Goal: Task Accomplishment & Management: Manage account settings

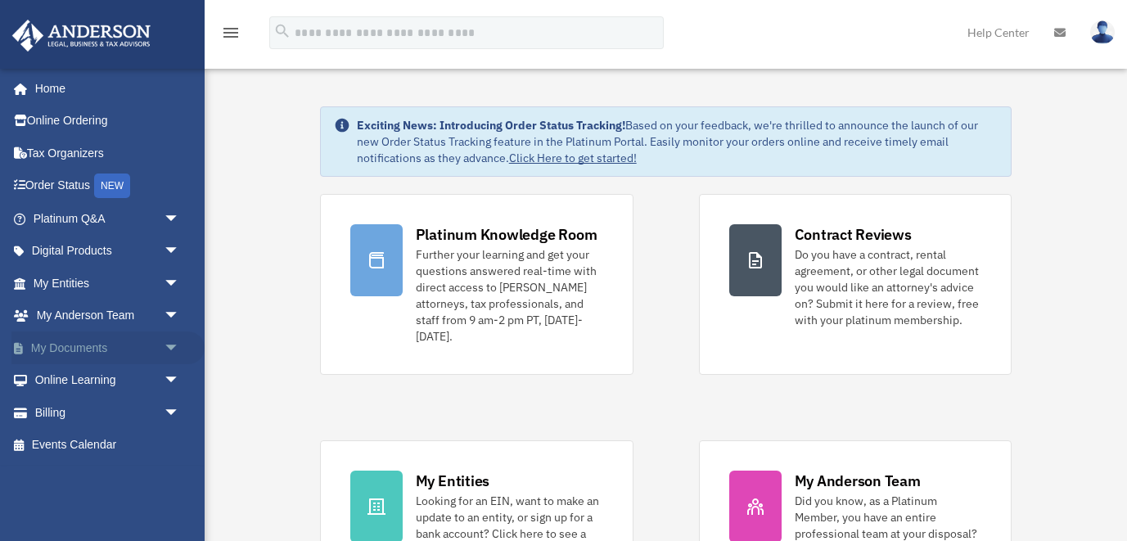
click at [101, 350] on link "My Documents arrow_drop_down" at bounding box center [107, 348] width 193 height 33
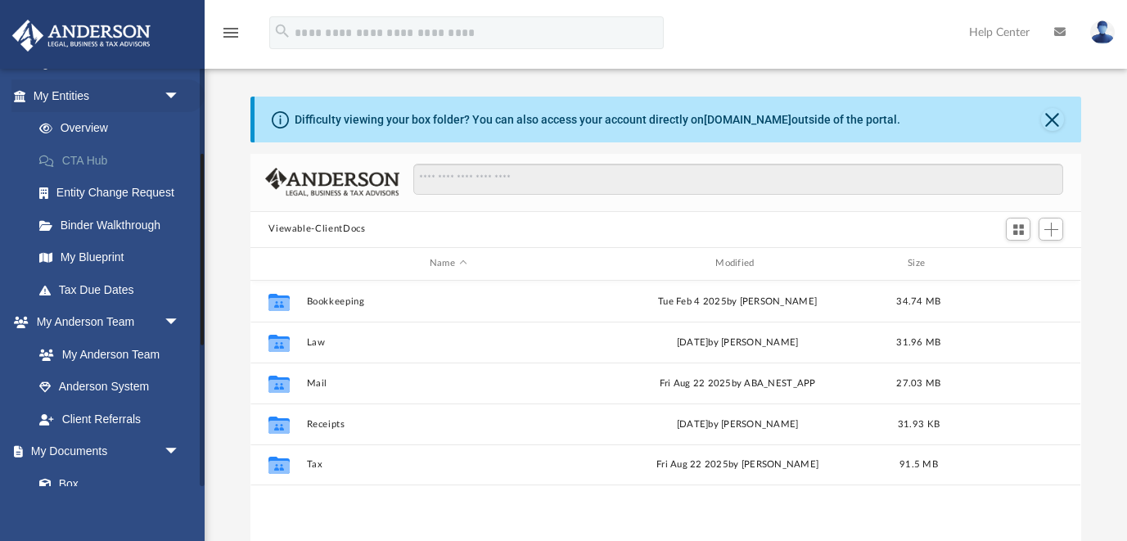
scroll to position [372, 830]
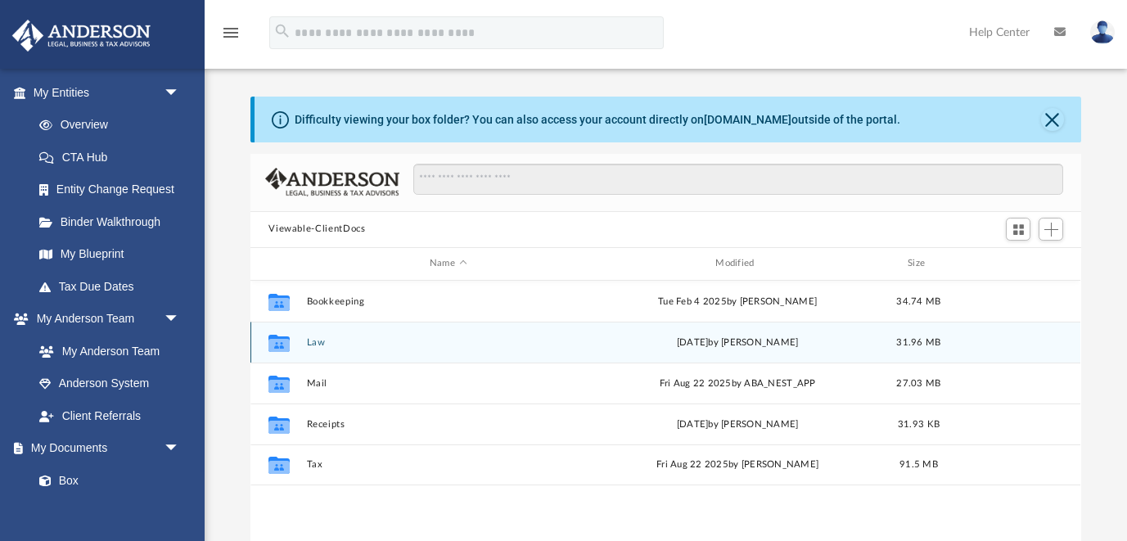
click at [318, 338] on button "Law" at bounding box center [448, 342] width 282 height 11
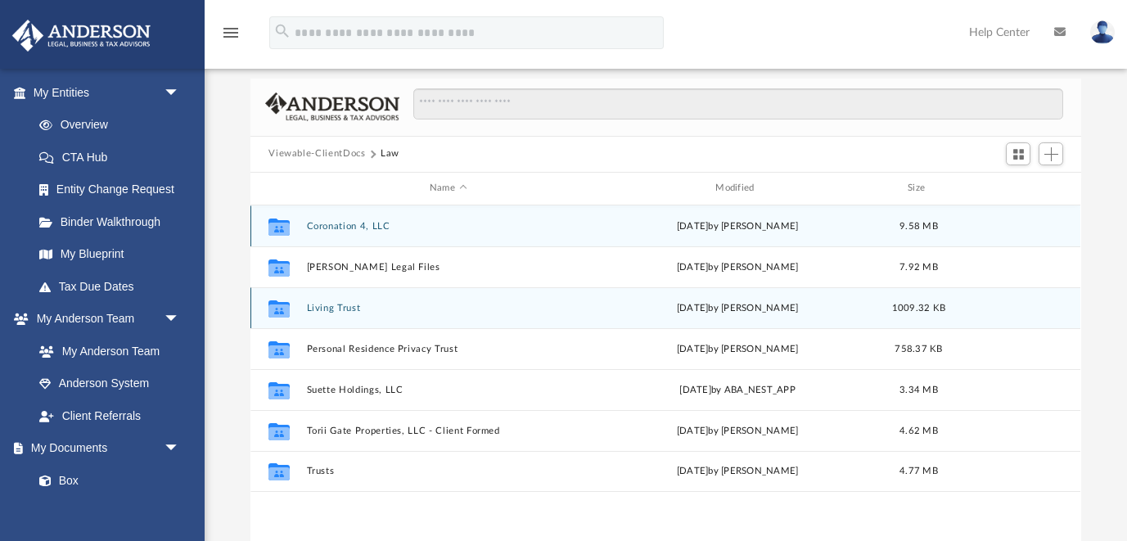
scroll to position [70, 0]
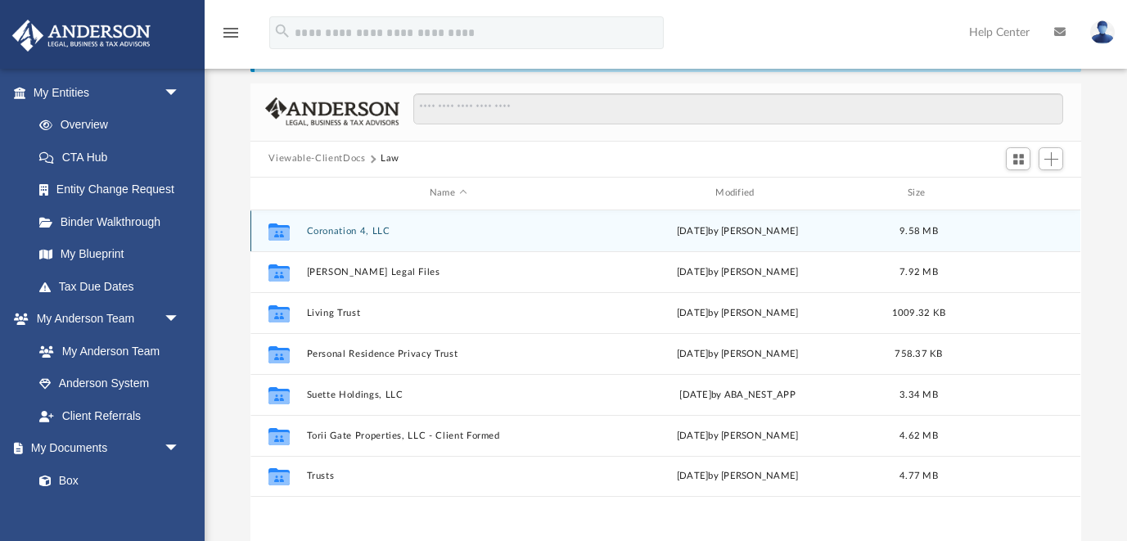
click at [361, 227] on button "Coronation 4, LLC" at bounding box center [448, 231] width 282 height 11
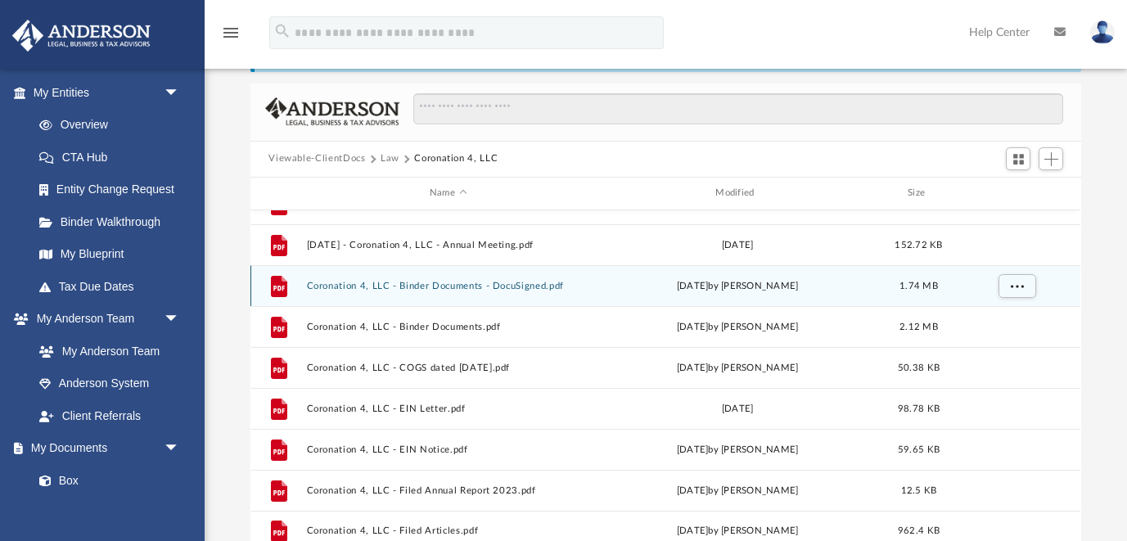
scroll to position [70, 0]
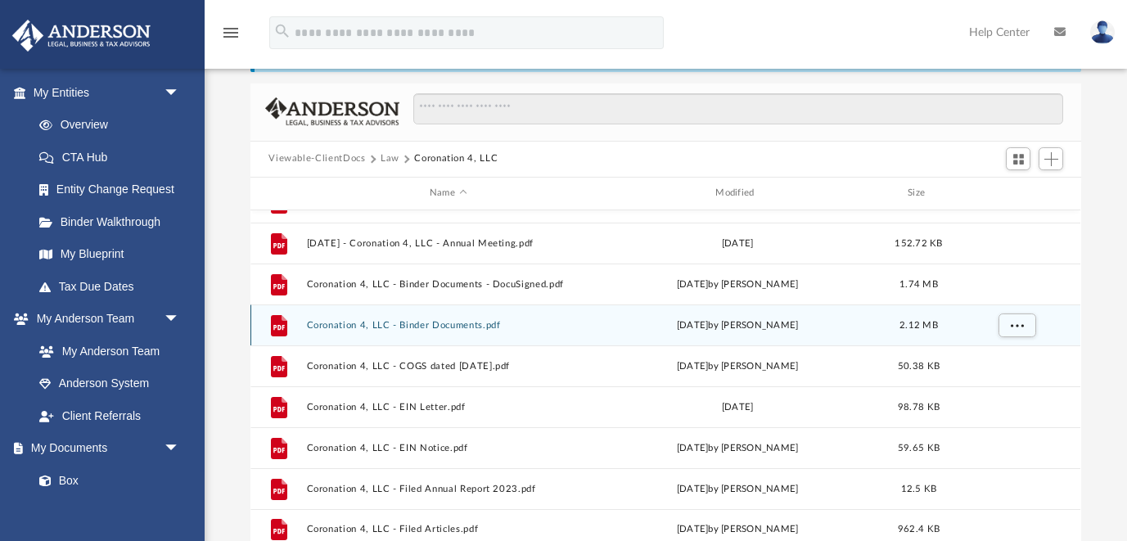
click at [456, 320] on button "Coronation 4, LLC - Binder Documents.pdf" at bounding box center [448, 325] width 282 height 11
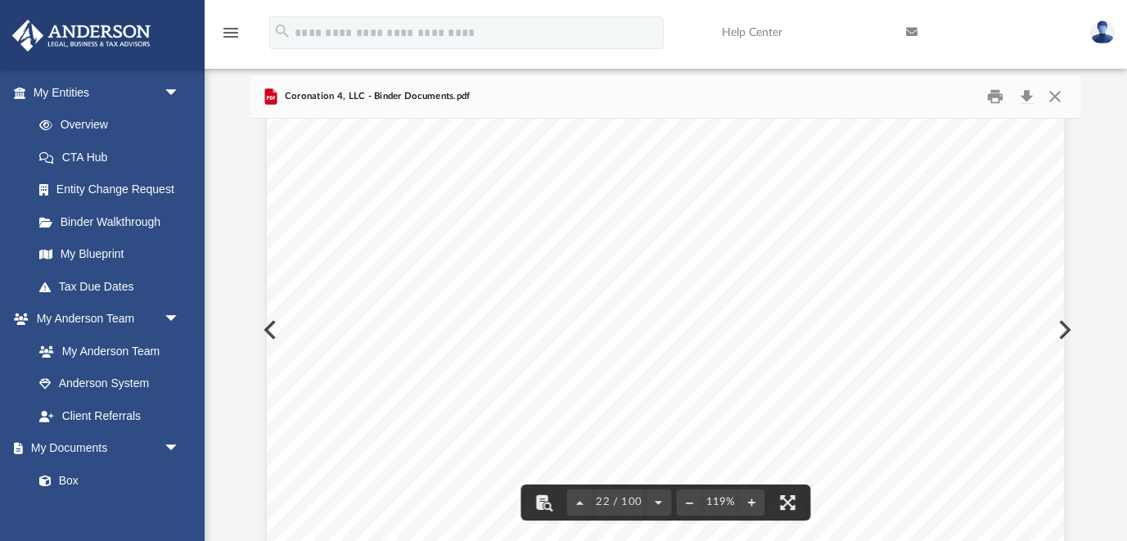
scroll to position [22384, 0]
click at [640, 499] on span "22 / 100" at bounding box center [620, 502] width 52 height 11
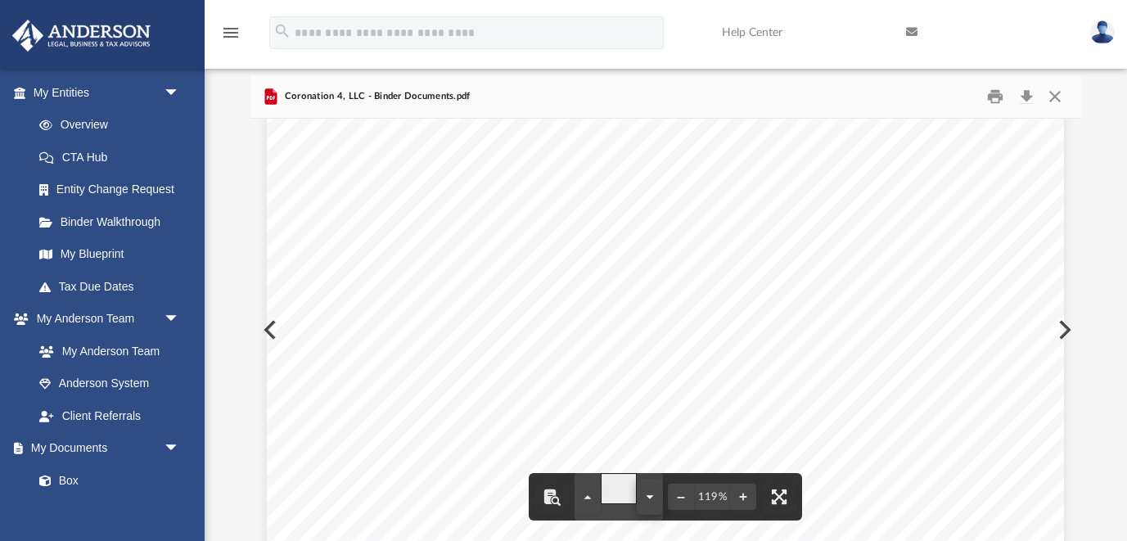
type input "**"
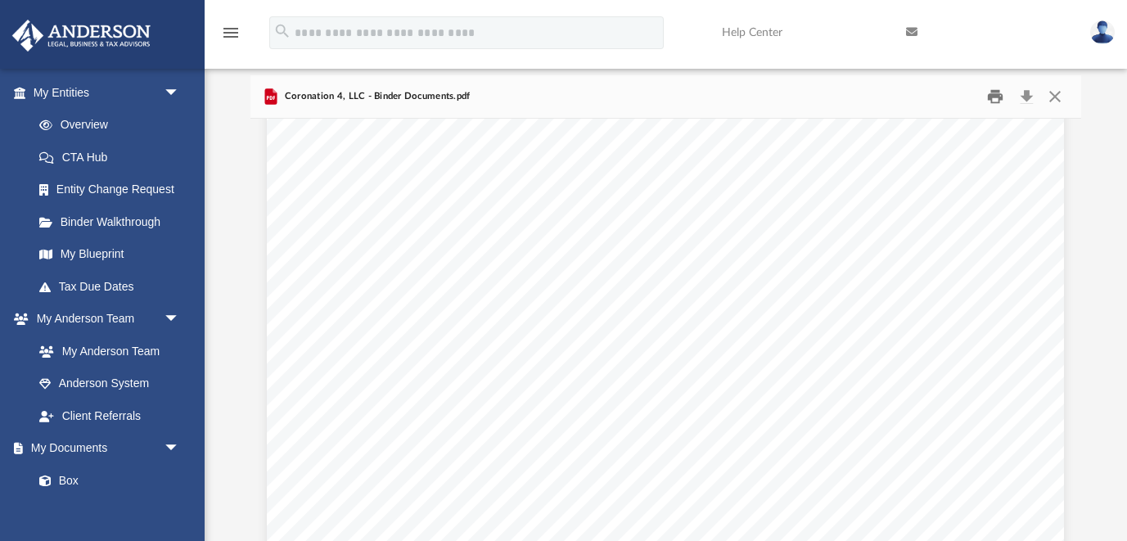
click at [994, 101] on button "Print" at bounding box center [995, 96] width 33 height 25
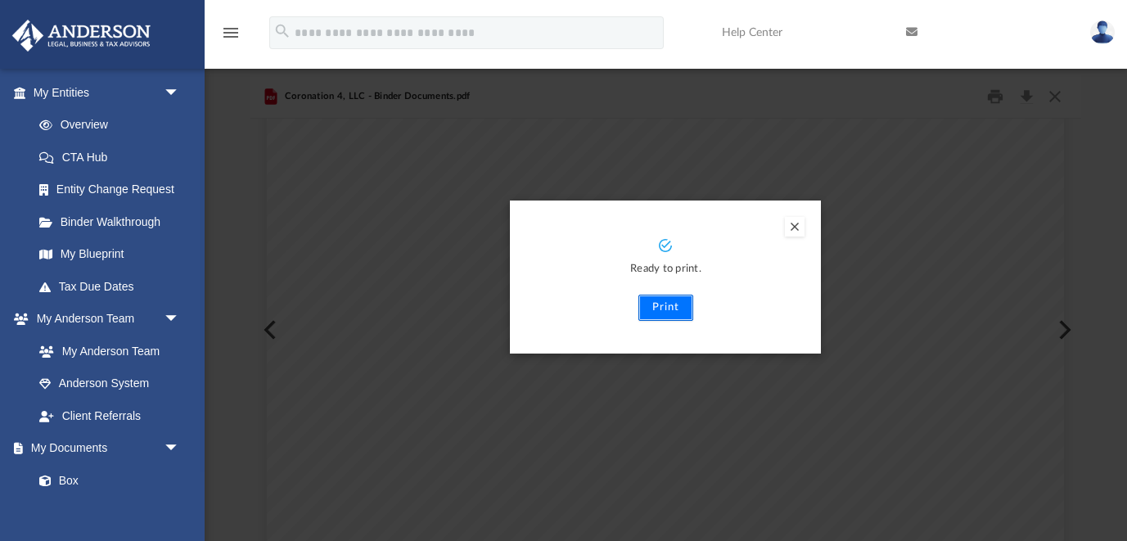
click at [664, 311] on button "Print" at bounding box center [666, 308] width 55 height 26
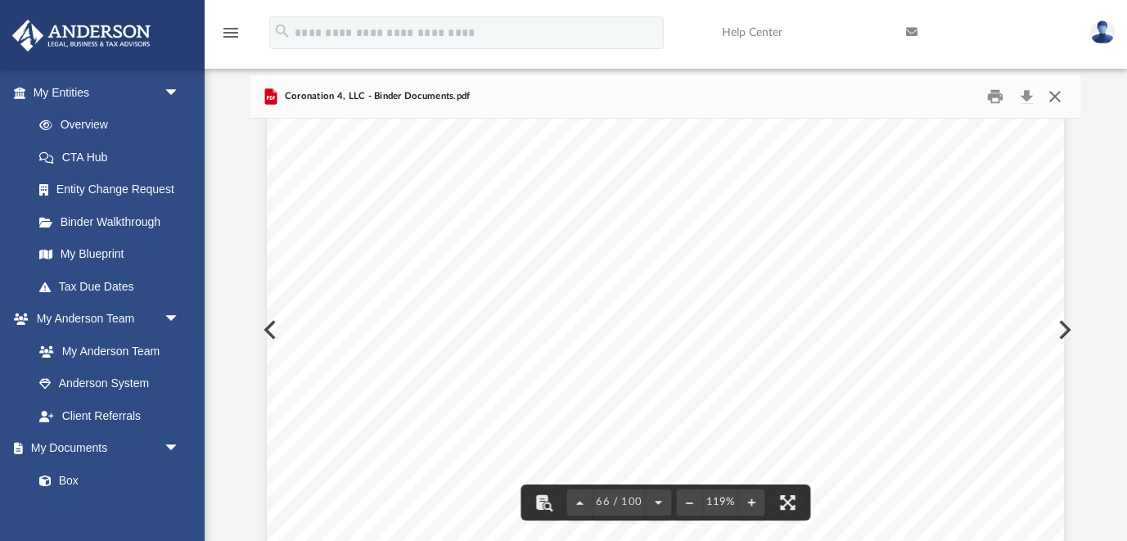
click at [1055, 97] on button "Close" at bounding box center [1055, 96] width 29 height 25
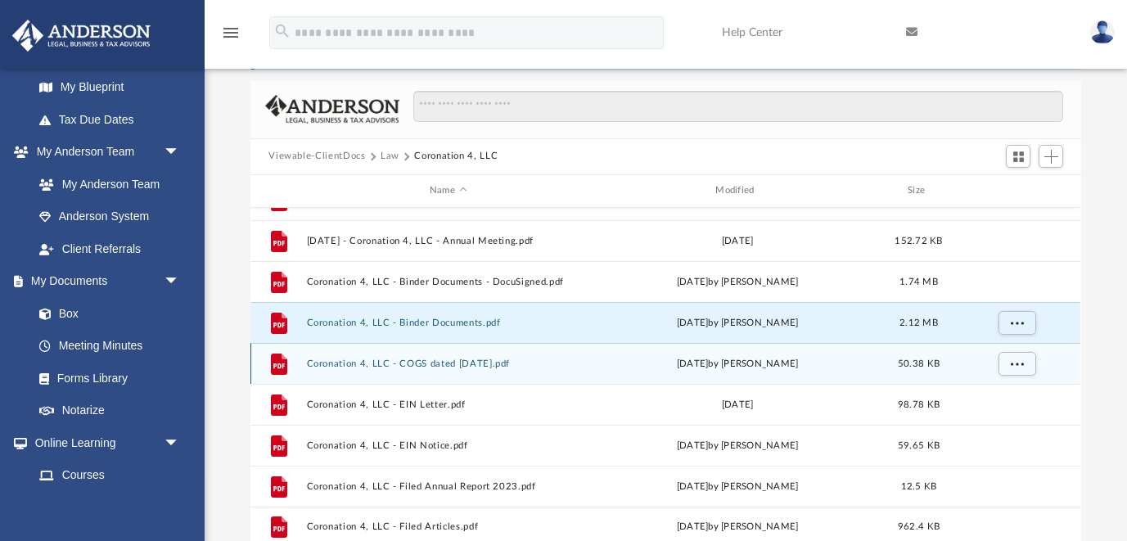
scroll to position [72, 0]
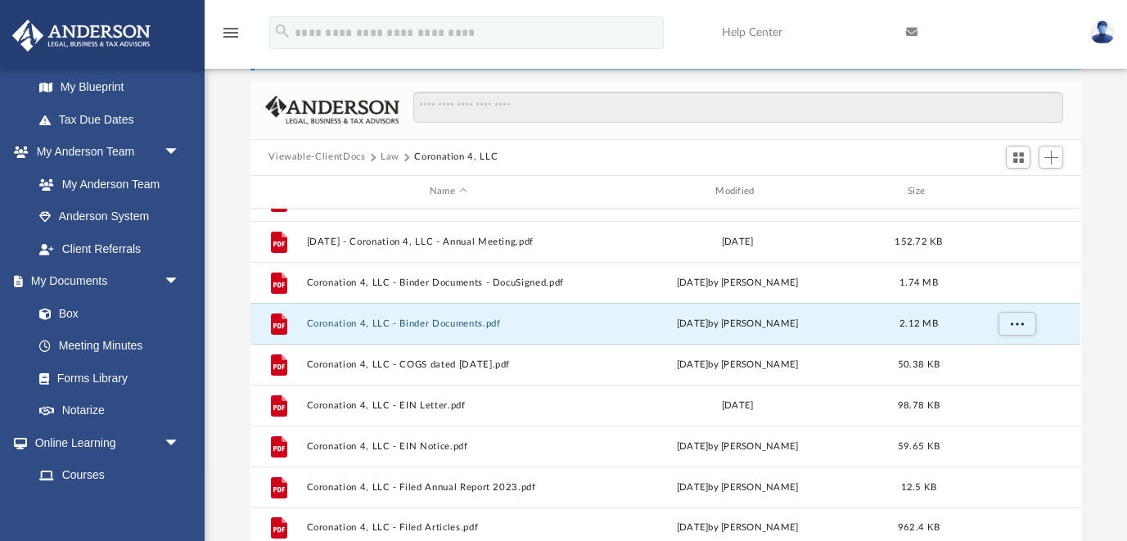
click at [390, 155] on button "Law" at bounding box center [390, 157] width 19 height 15
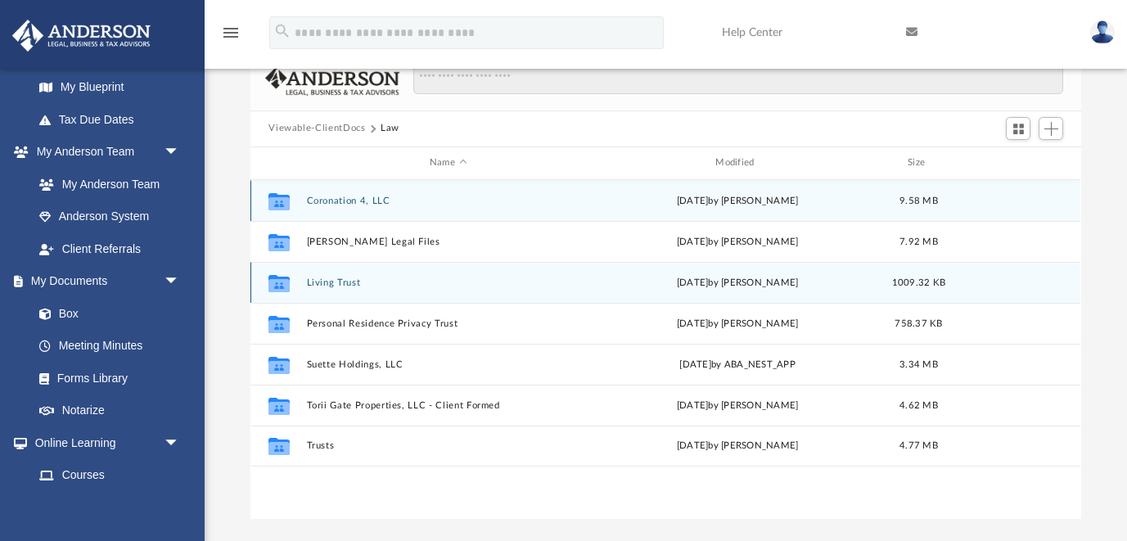
scroll to position [99, 0]
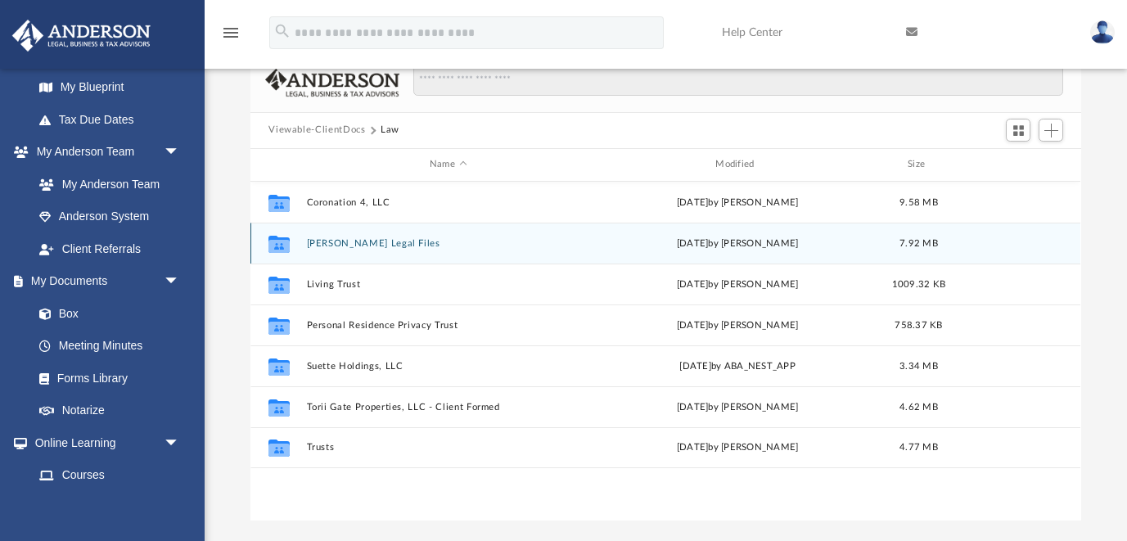
click at [377, 242] on button "Jackson Legal Files" at bounding box center [448, 243] width 282 height 11
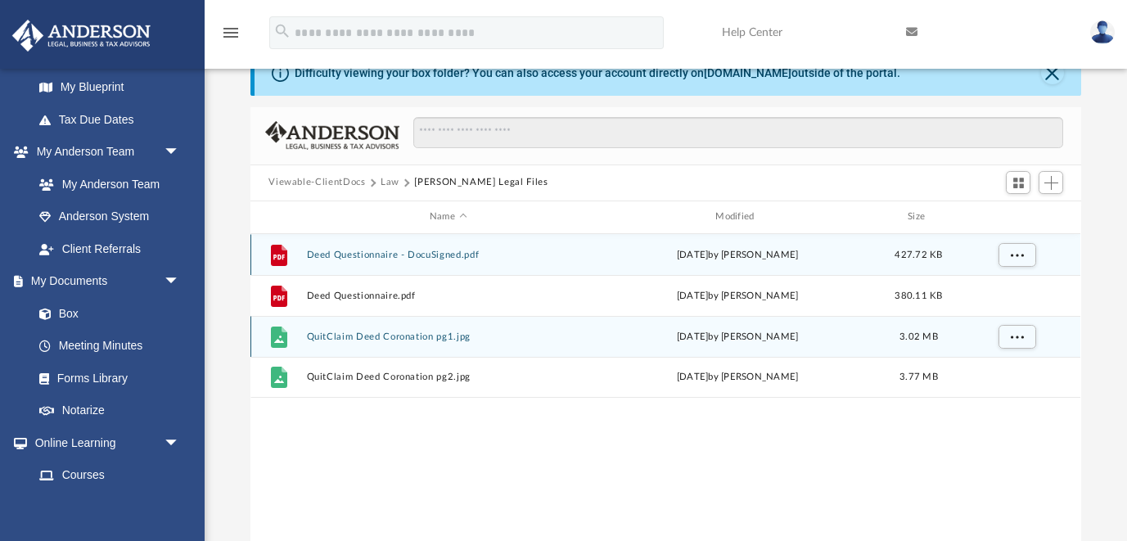
scroll to position [30, 0]
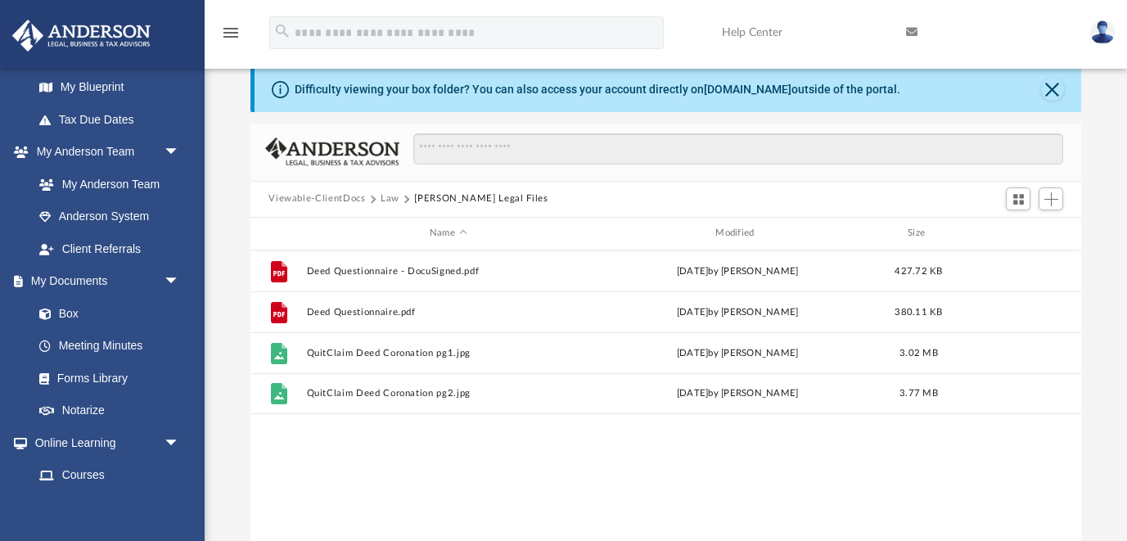
click at [392, 202] on button "Law" at bounding box center [390, 199] width 19 height 15
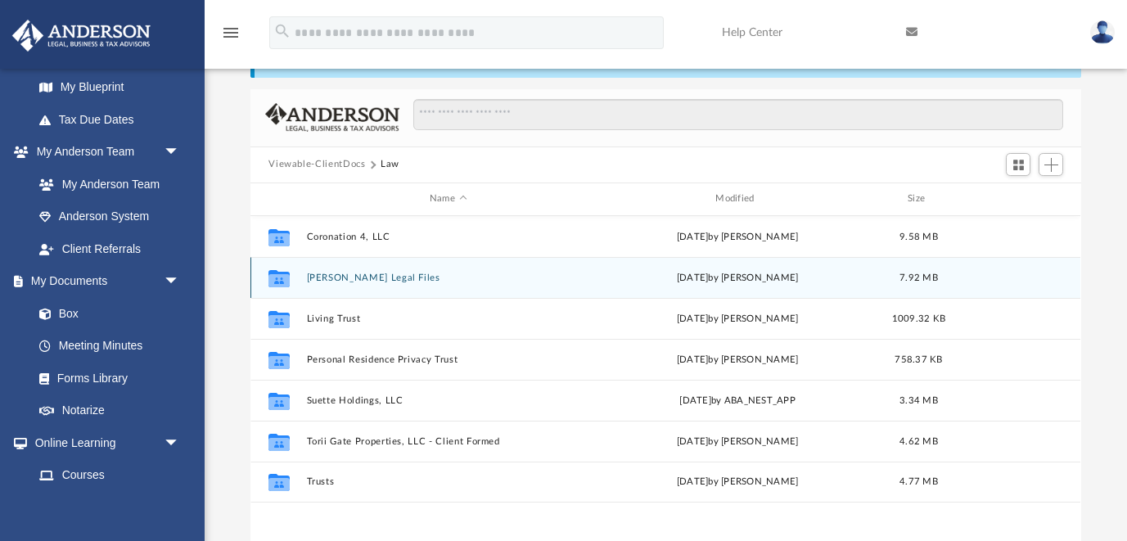
scroll to position [63, 0]
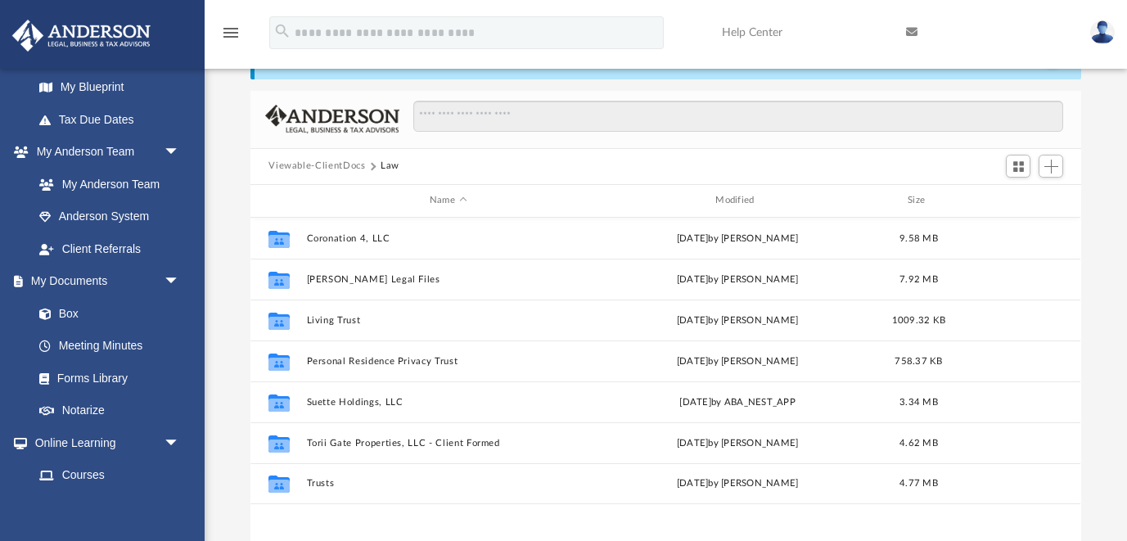
click at [357, 165] on button "Viewable-ClientDocs" at bounding box center [317, 166] width 97 height 15
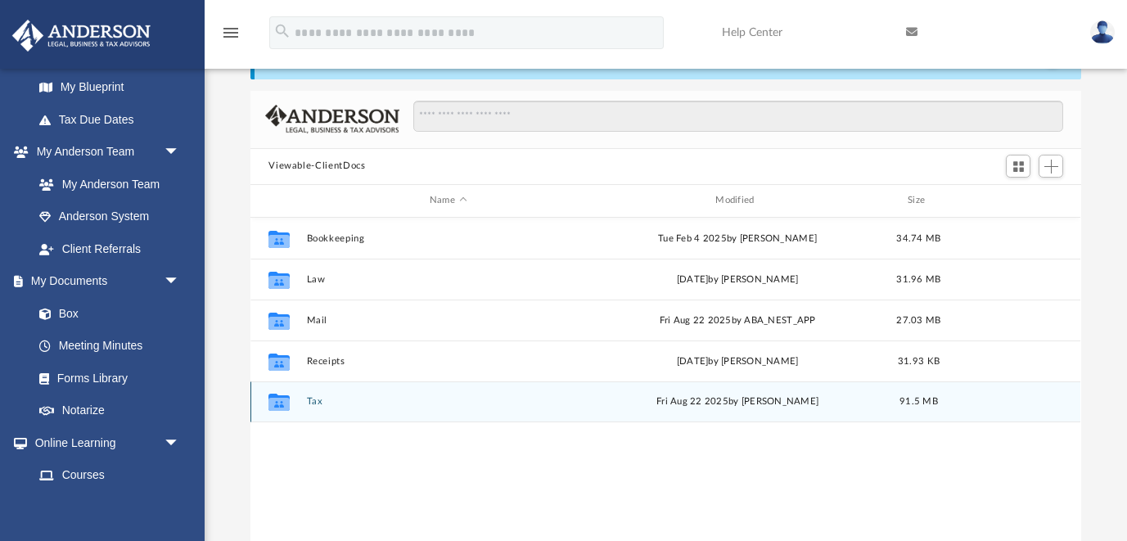
click at [310, 400] on button "Tax" at bounding box center [448, 401] width 282 height 11
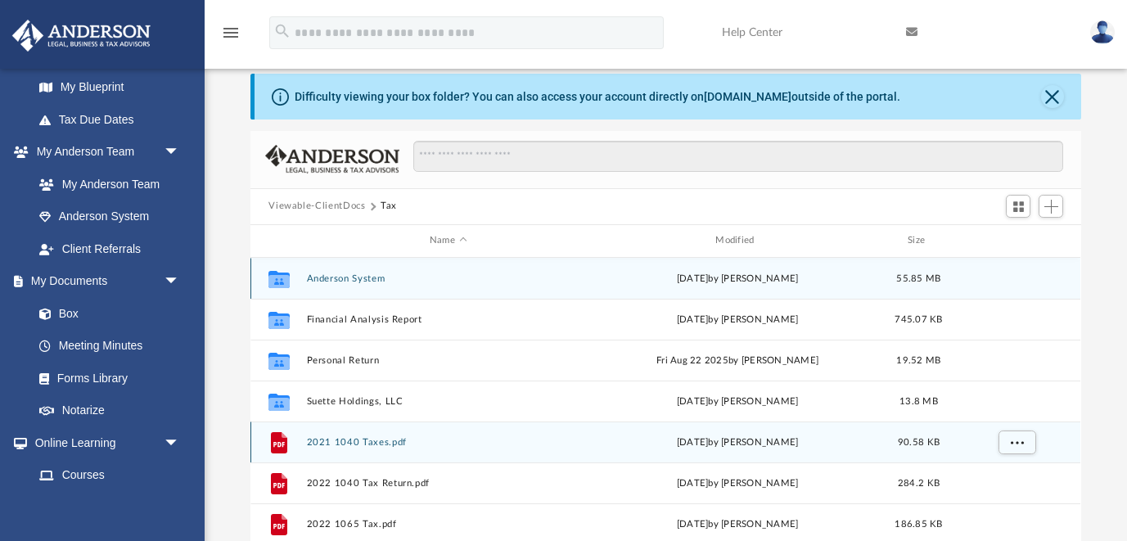
scroll to position [22, 0]
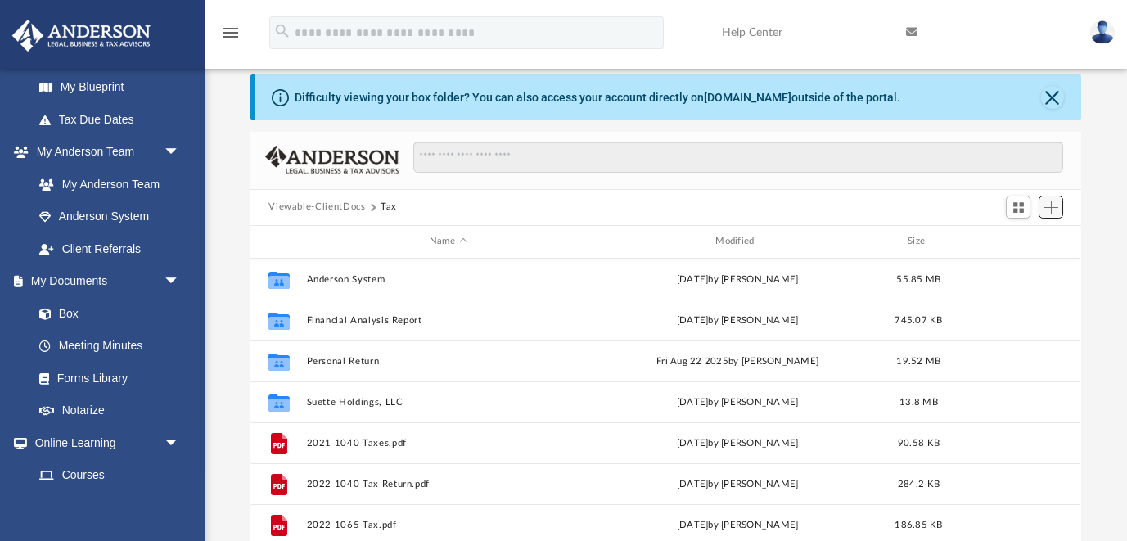
click at [1048, 204] on span "Add" at bounding box center [1052, 208] width 14 height 14
click at [1024, 237] on li "Upload" at bounding box center [1028, 239] width 52 height 17
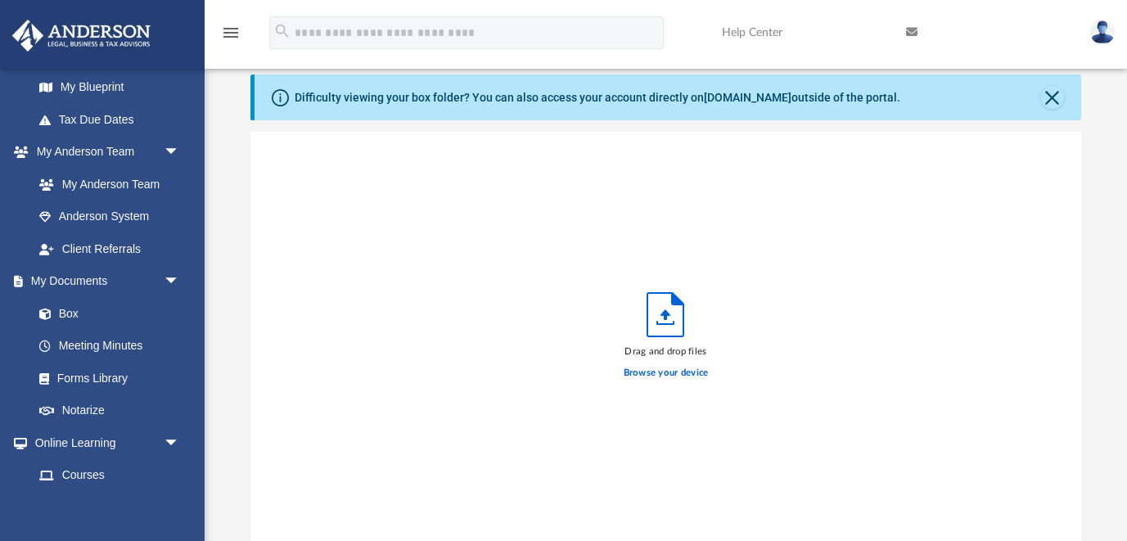
scroll to position [0, 0]
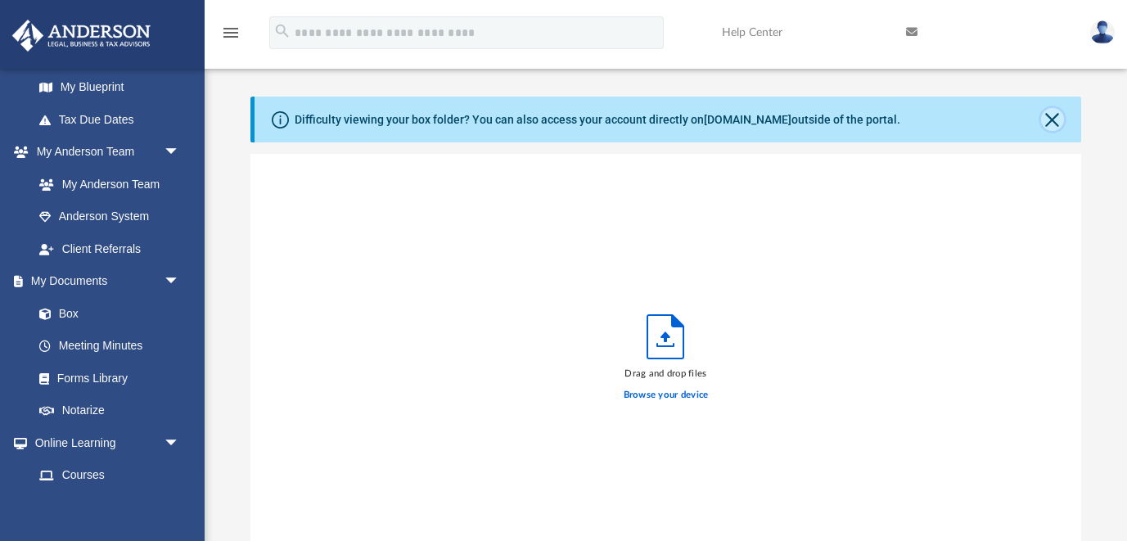
click at [1055, 118] on button "Close" at bounding box center [1053, 119] width 23 height 23
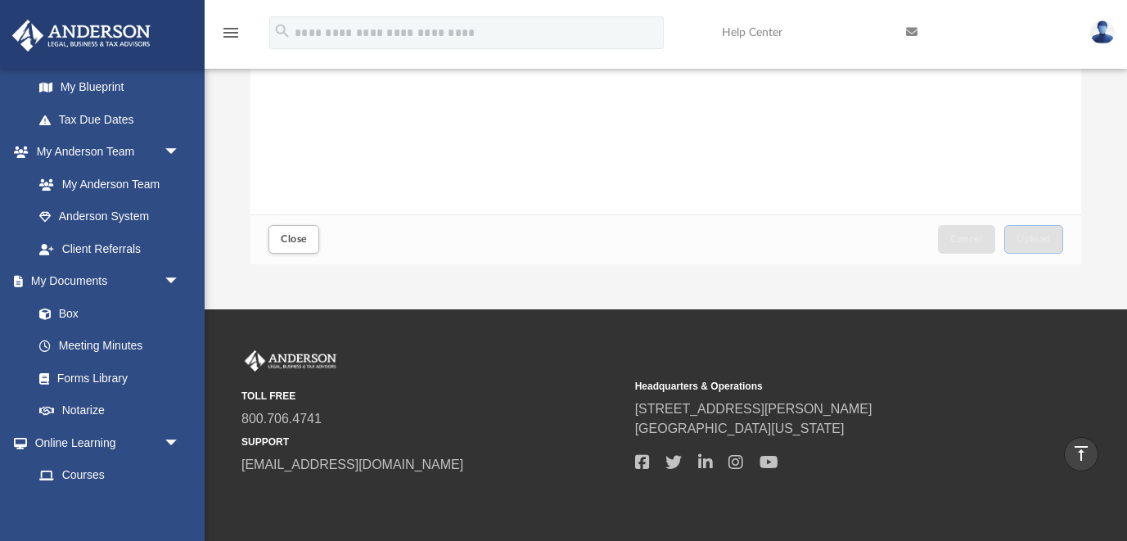
scroll to position [284, 0]
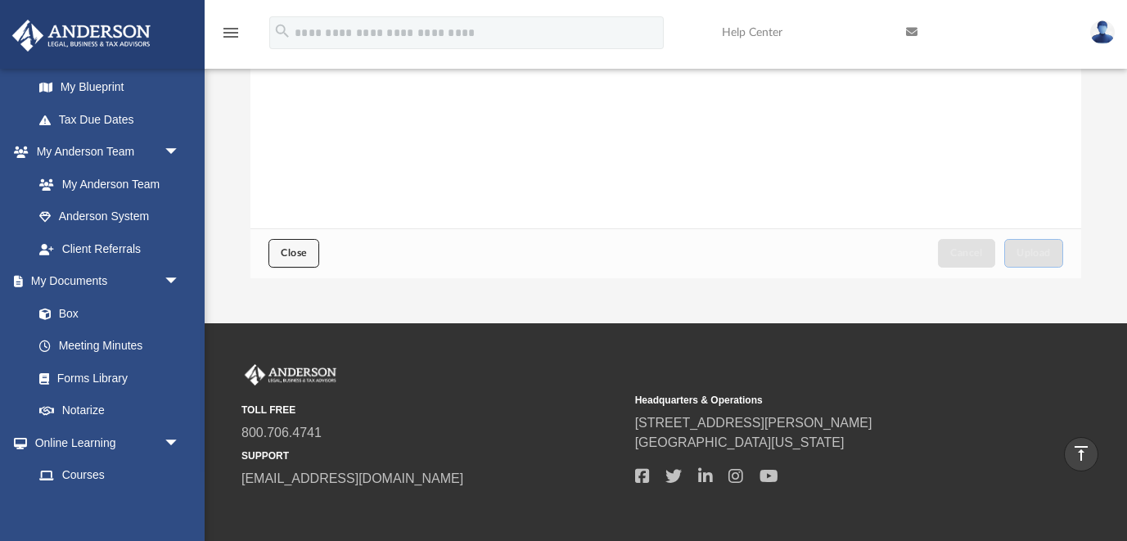
click at [286, 248] on span "Close" at bounding box center [294, 253] width 26 height 10
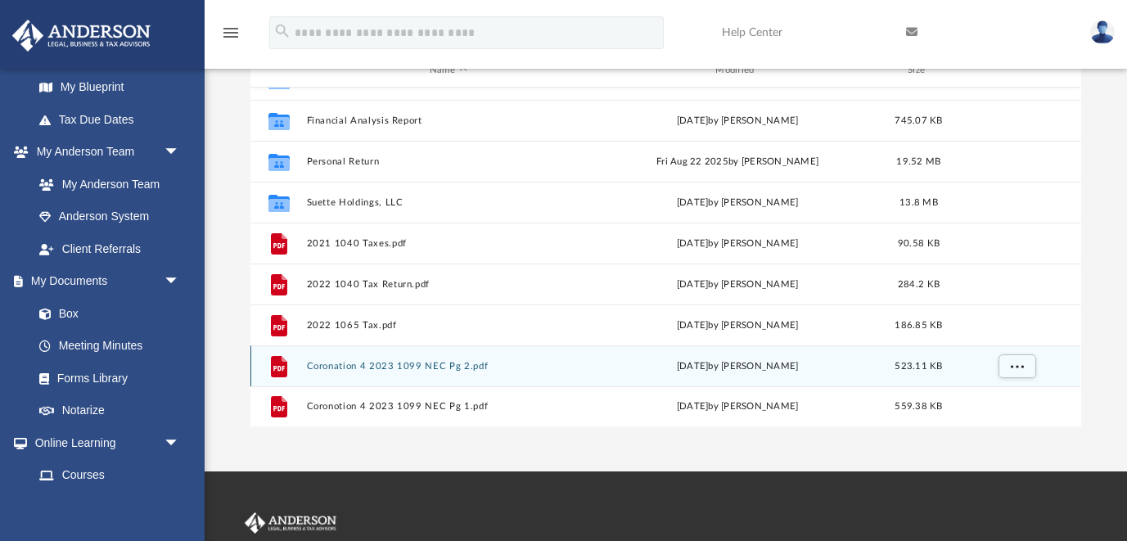
scroll to position [0, 0]
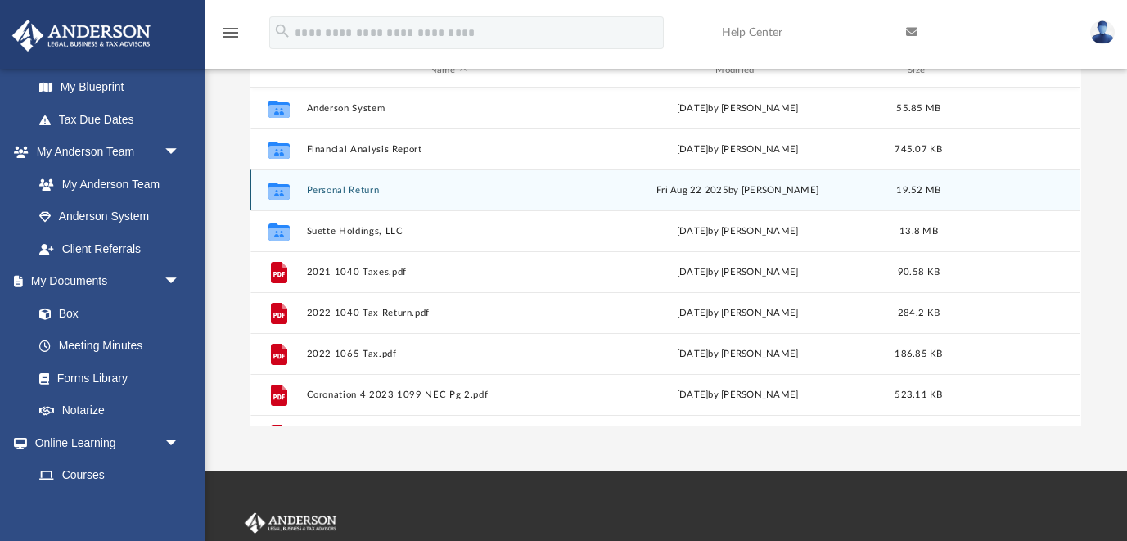
click at [364, 192] on button "Personal Return" at bounding box center [448, 190] width 282 height 11
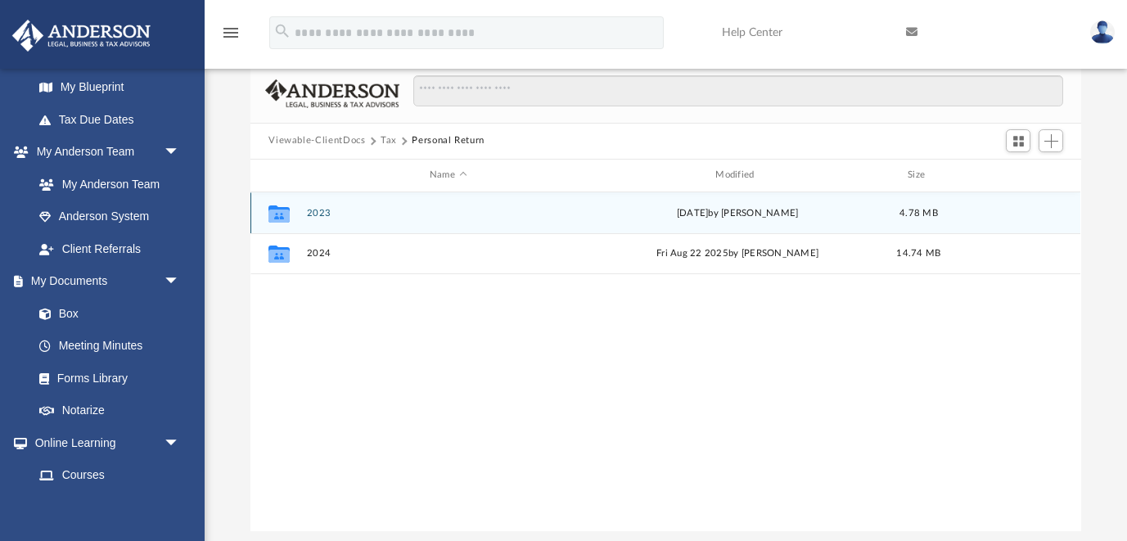
scroll to position [30, 0]
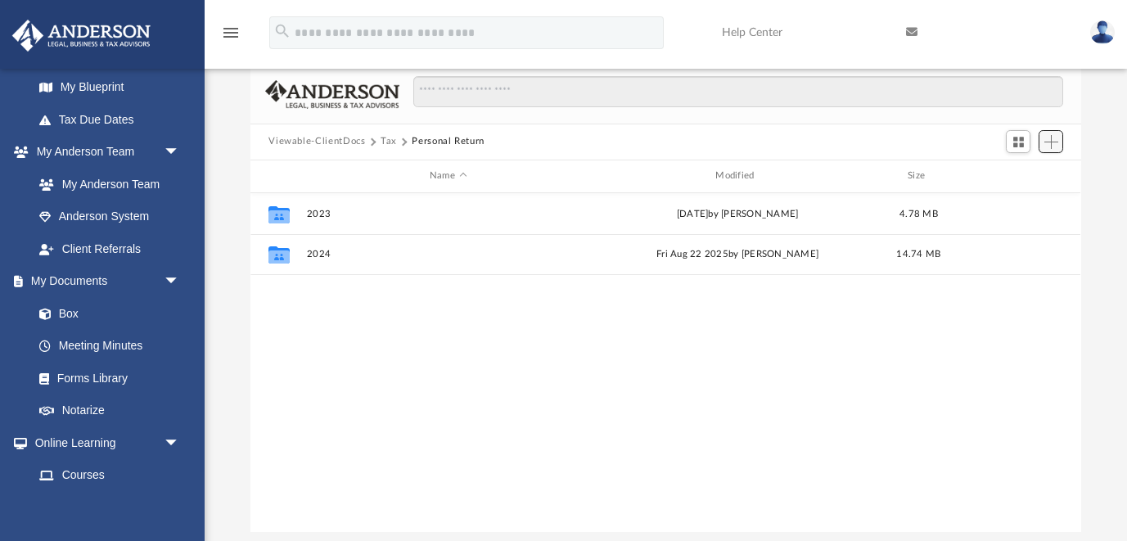
click at [1056, 140] on span "Add" at bounding box center [1052, 142] width 14 height 14
click at [1017, 171] on li "Upload" at bounding box center [1028, 173] width 52 height 17
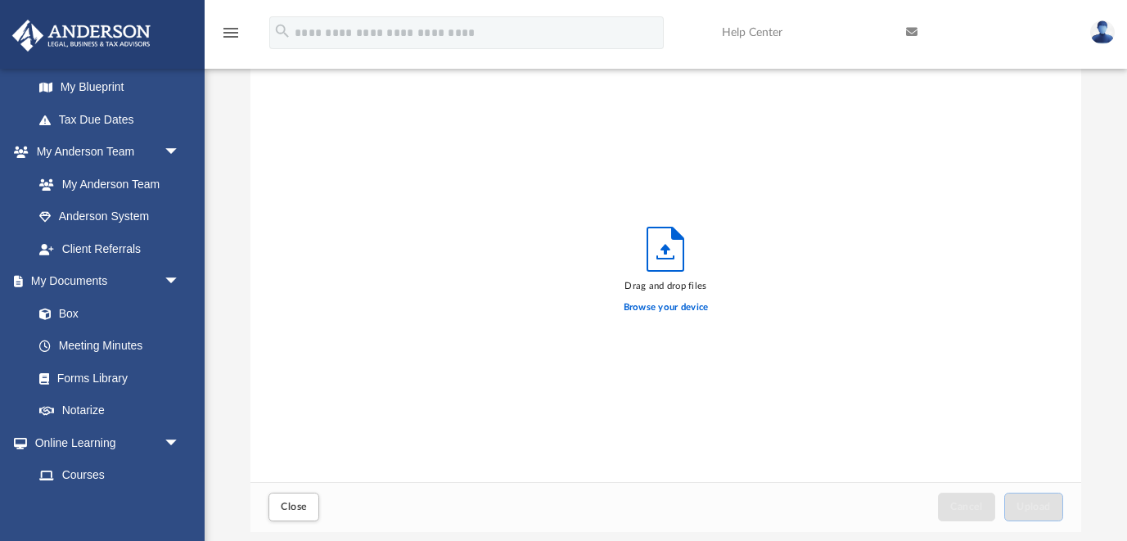
scroll to position [415, 830]
click at [660, 250] on icon "Upload" at bounding box center [666, 249] width 36 height 43
click at [662, 306] on label "Browse your device" at bounding box center [666, 308] width 85 height 15
click at [0, 0] on input "Browse your device" at bounding box center [0, 0] width 0 height 0
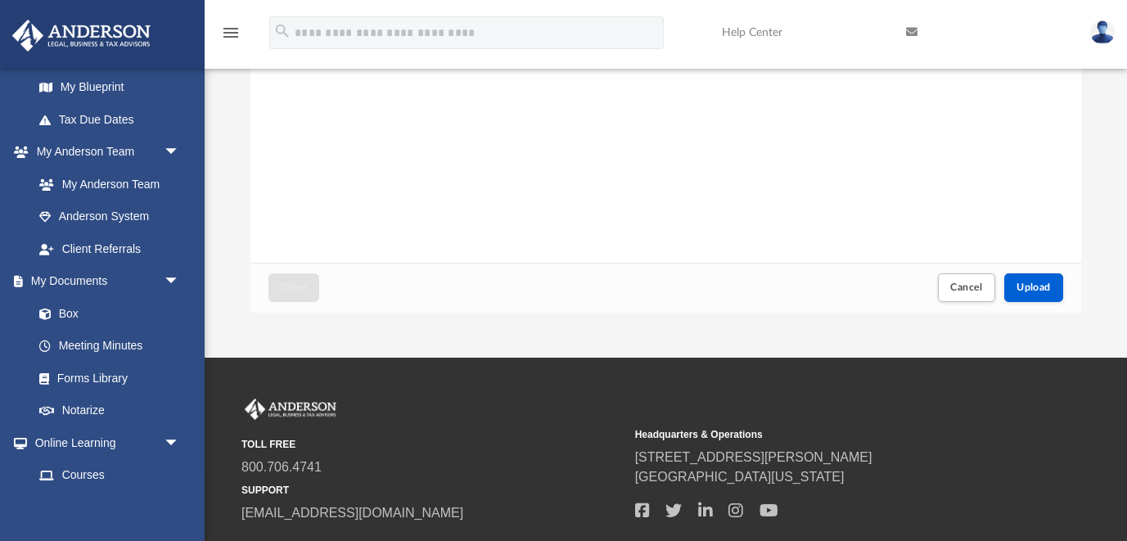
scroll to position [251, 0]
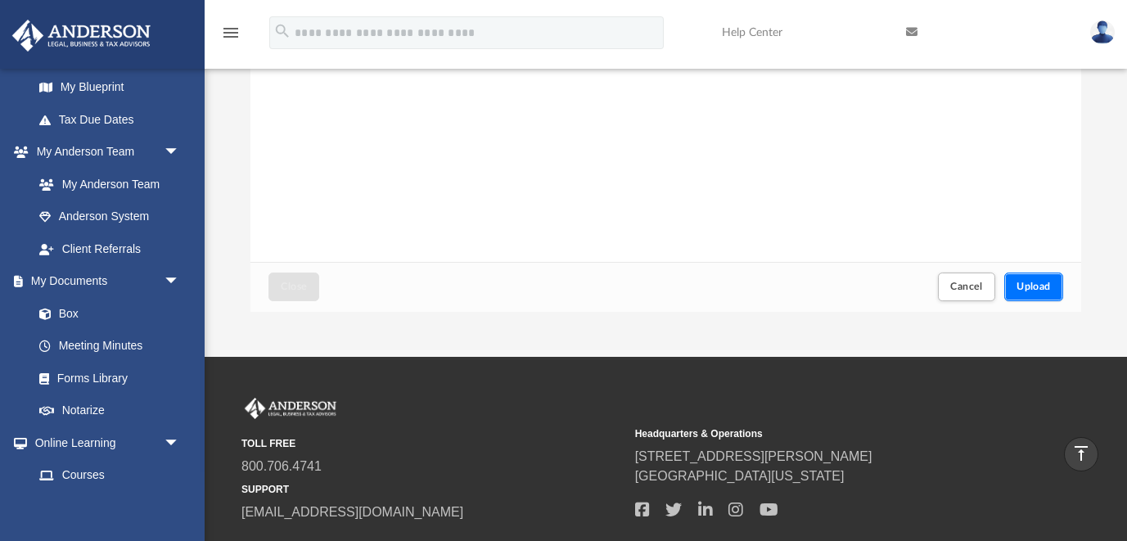
click at [1033, 286] on span "Upload" at bounding box center [1034, 287] width 34 height 10
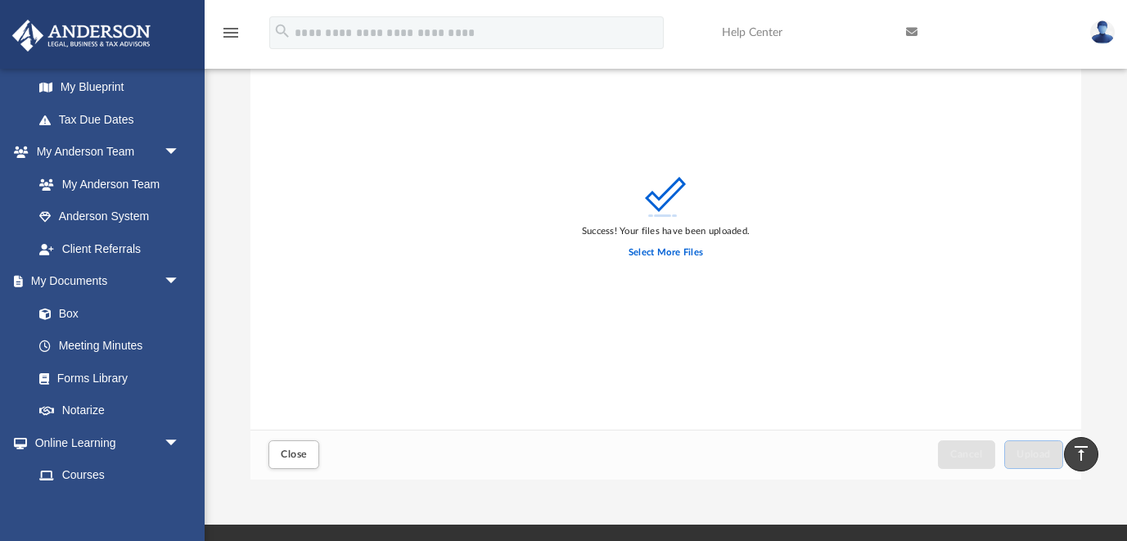
scroll to position [72, 0]
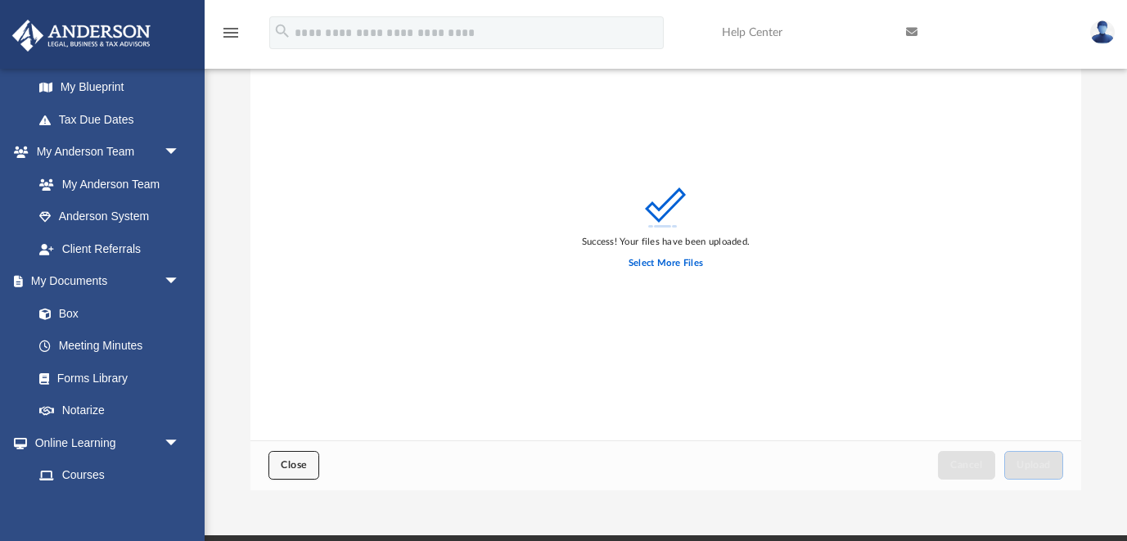
click at [294, 457] on button "Close" at bounding box center [294, 465] width 51 height 29
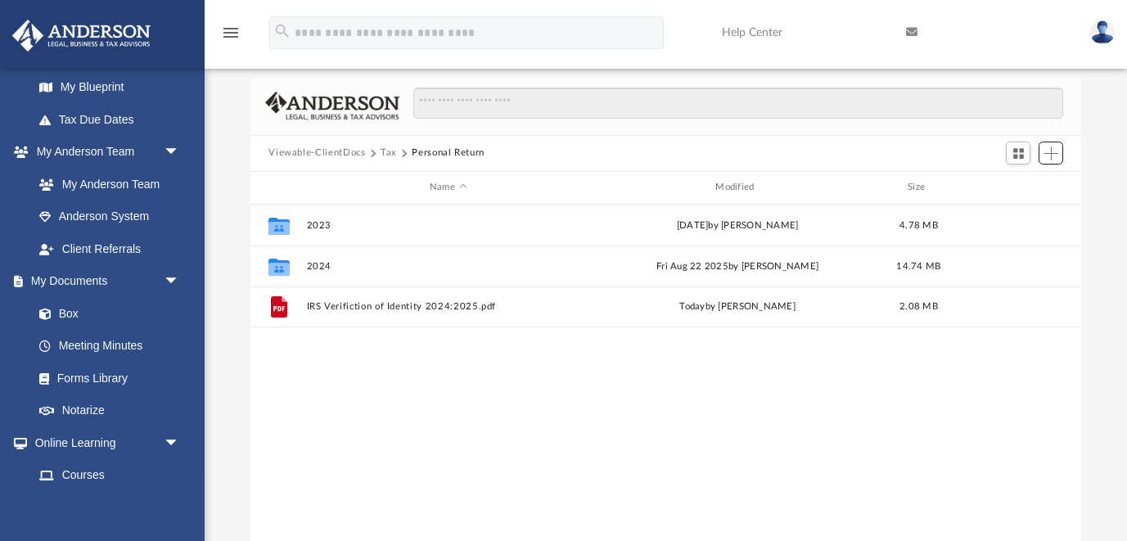
scroll to position [0, 0]
